Goal: Information Seeking & Learning: Understand process/instructions

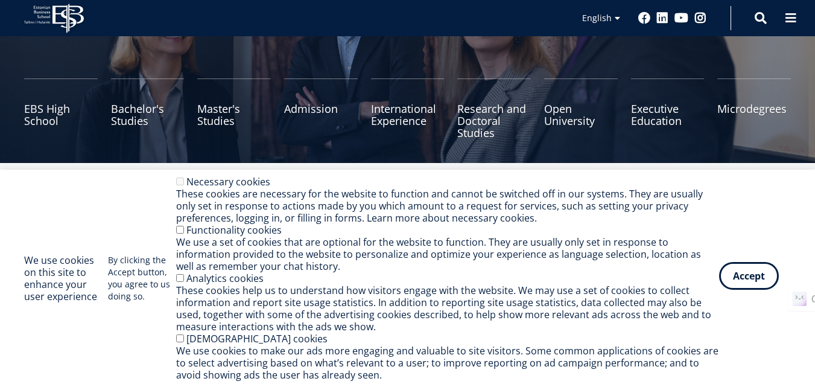
click at [745, 279] on button "Accept" at bounding box center [750, 276] width 60 height 28
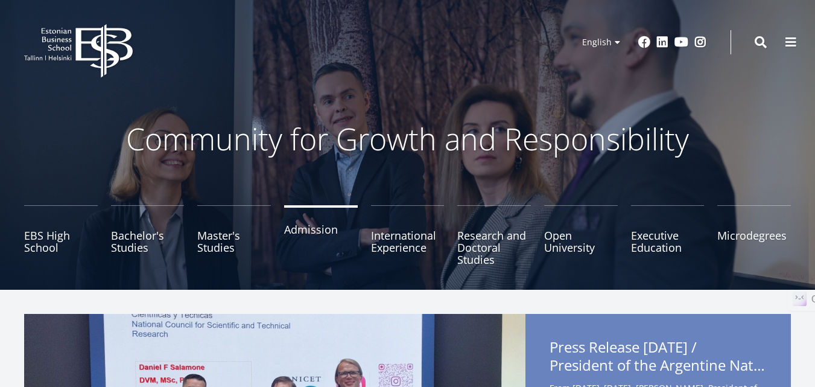
click at [322, 229] on link "Admission" at bounding box center [321, 235] width 74 height 60
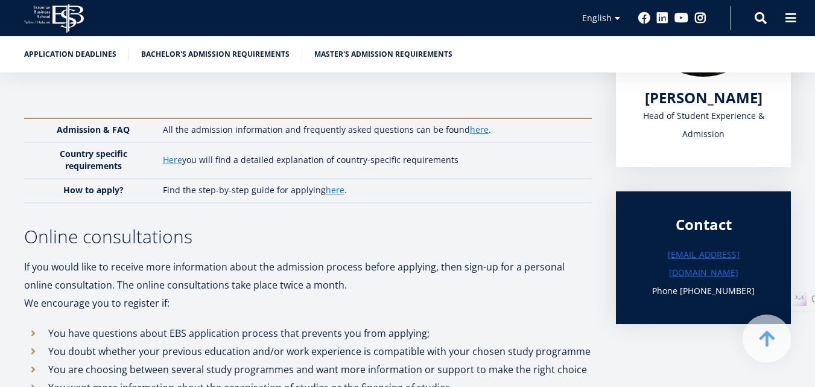
scroll to position [287, 0]
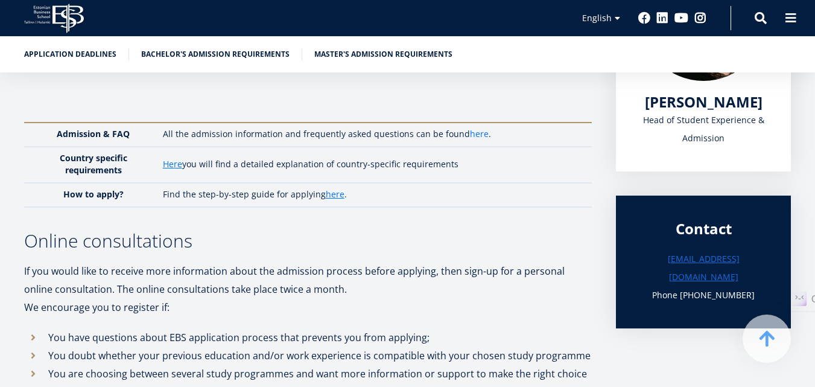
click at [478, 129] on link "here" at bounding box center [479, 134] width 19 height 12
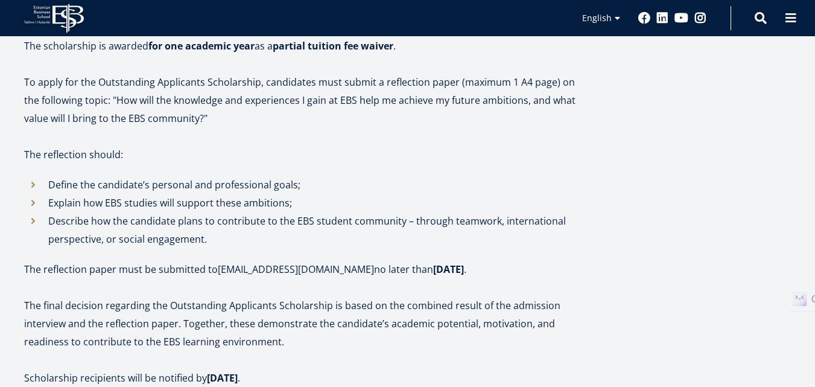
scroll to position [898, 0]
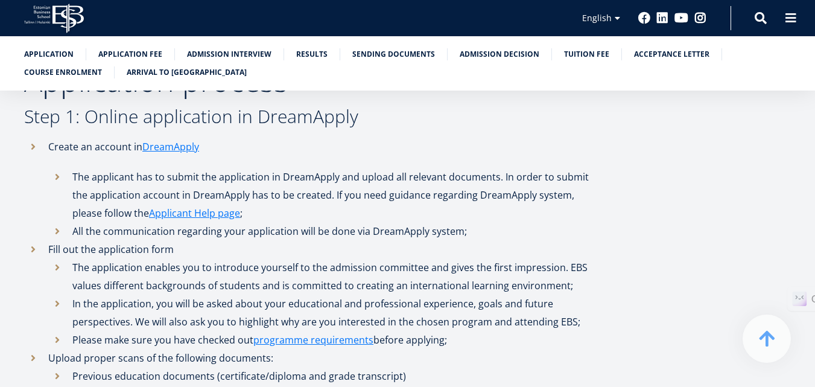
scroll to position [442, 0]
